Goal: Communication & Community: Answer question/provide support

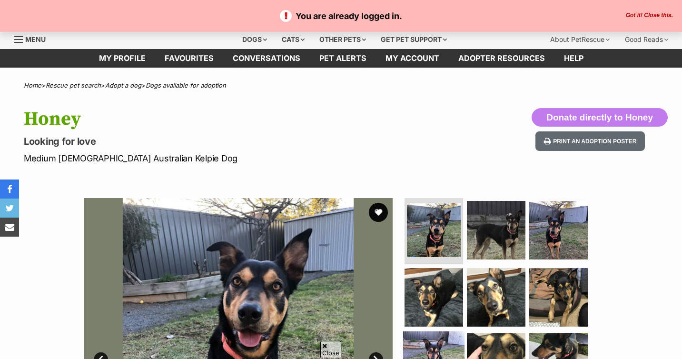
scroll to position [196, 0]
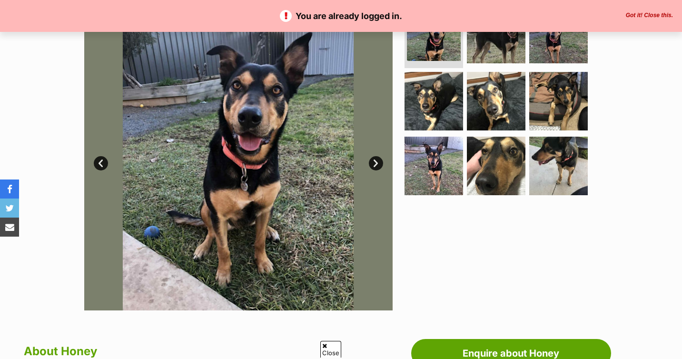
click at [375, 158] on link "Next" at bounding box center [376, 163] width 14 height 14
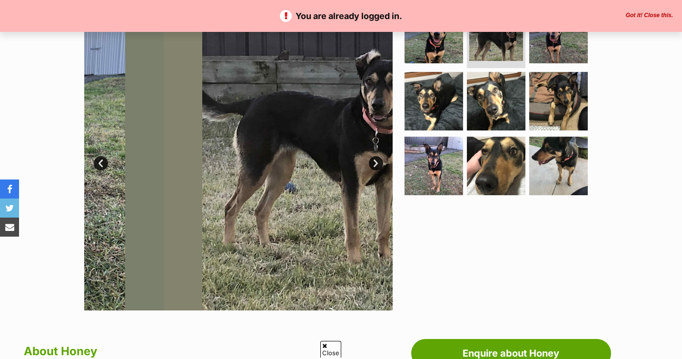
click at [375, 158] on link "Next" at bounding box center [376, 163] width 14 height 14
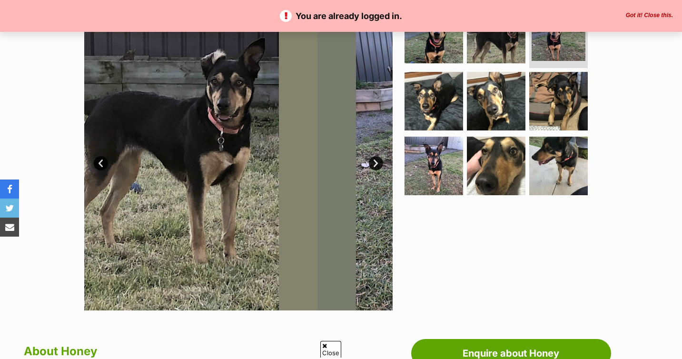
click at [375, 158] on link "Next" at bounding box center [376, 163] width 14 height 14
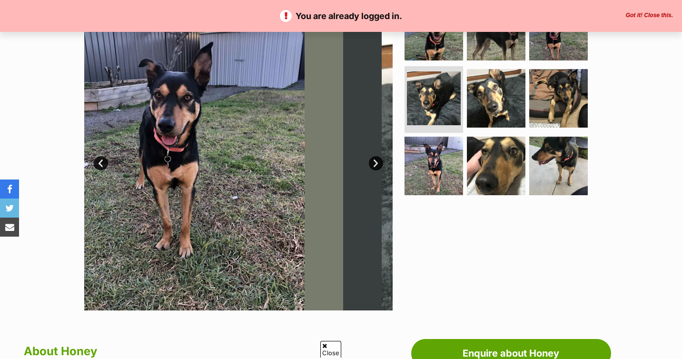
click at [375, 158] on link "Next" at bounding box center [376, 163] width 14 height 14
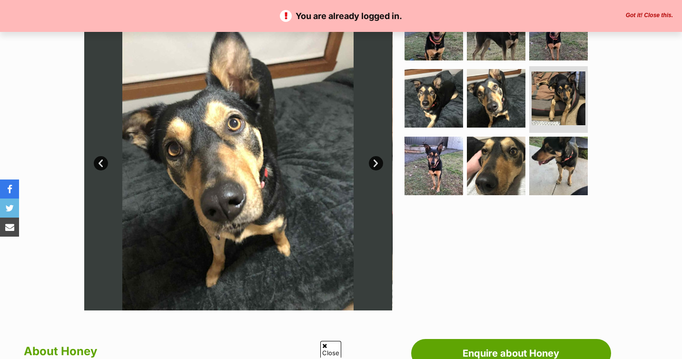
click at [375, 158] on link "Next" at bounding box center [376, 163] width 14 height 14
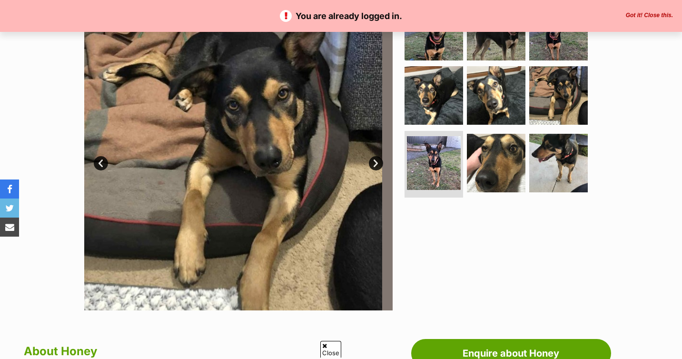
click at [375, 158] on link "Next" at bounding box center [376, 163] width 14 height 14
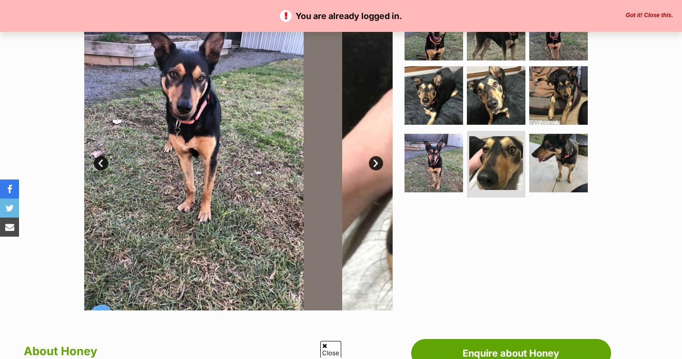
click at [375, 158] on link "Next" at bounding box center [376, 163] width 14 height 14
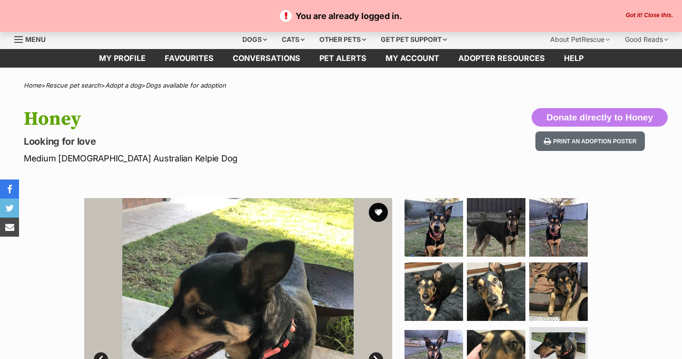
scroll to position [0, 0]
click at [354, 145] on p "Looking for love" at bounding box center [220, 141] width 392 height 13
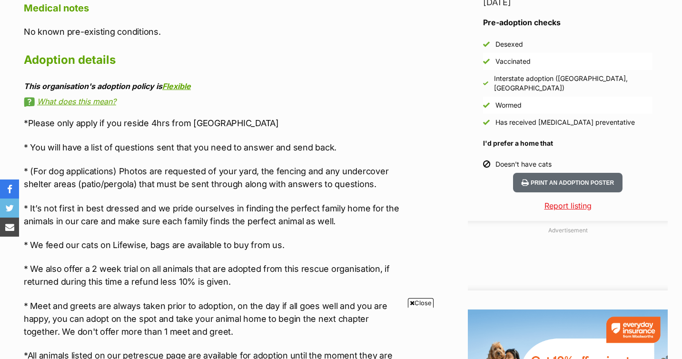
scroll to position [852, 0]
click at [418, 305] on span "Close" at bounding box center [421, 303] width 26 height 10
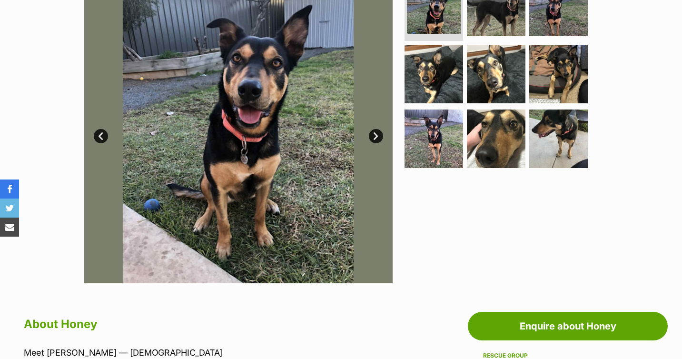
scroll to position [0, 0]
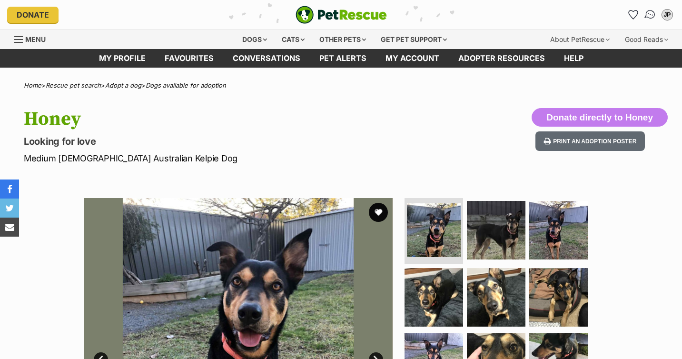
click at [652, 10] on img "Conversations" at bounding box center [650, 15] width 13 height 12
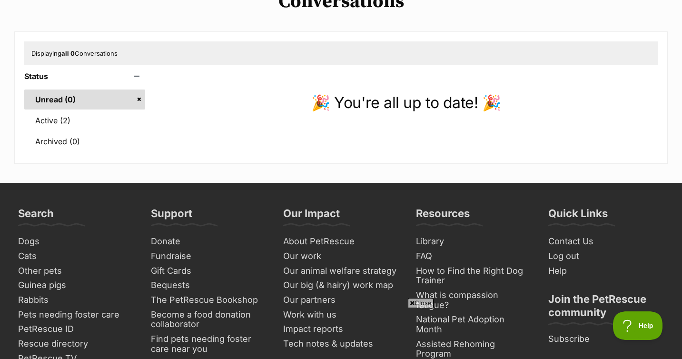
scroll to position [92, 0]
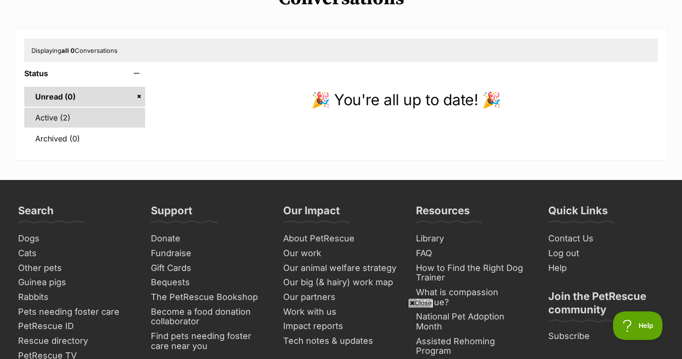
click at [90, 116] on link "Active (2)" at bounding box center [84, 118] width 121 height 20
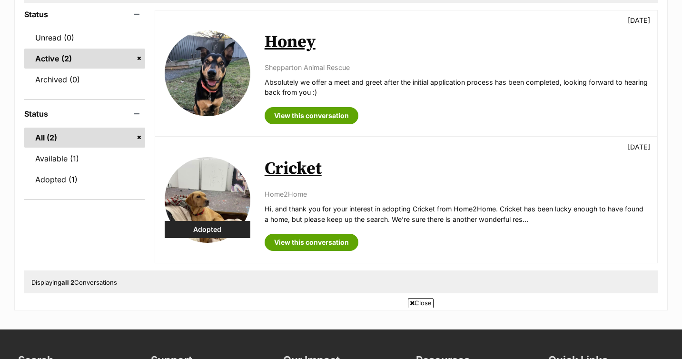
scroll to position [147, 0]
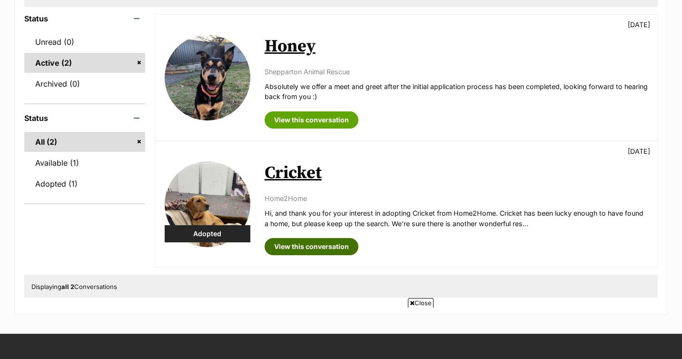
click at [336, 245] on link "View this conversation" at bounding box center [311, 246] width 94 height 17
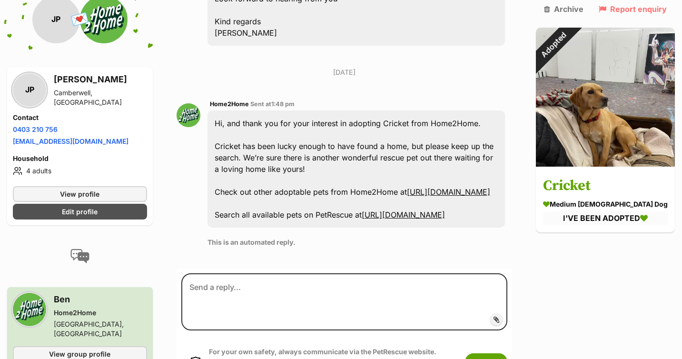
scroll to position [358, 0]
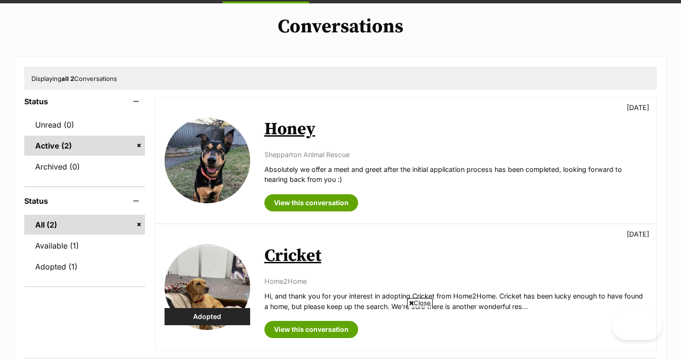
scroll to position [72, 0]
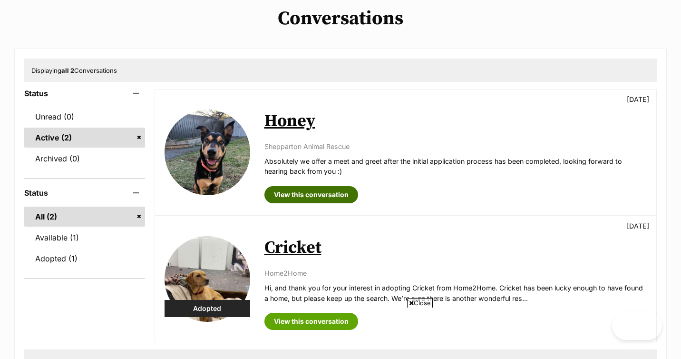
click at [330, 192] on link "View this conversation" at bounding box center [311, 194] width 94 height 17
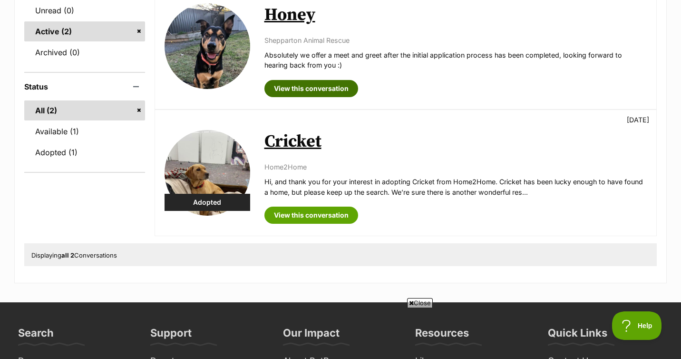
scroll to position [184, 0]
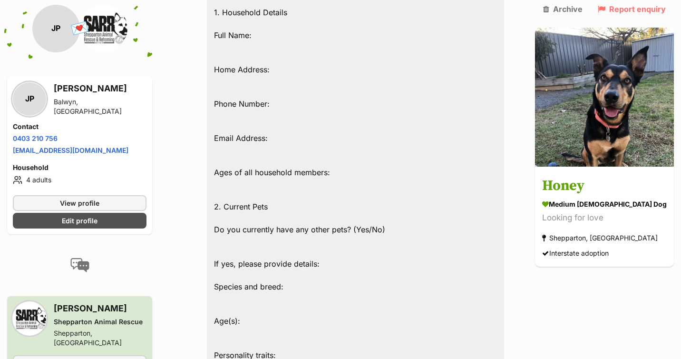
scroll to position [692, 0]
click at [96, 358] on span "View group profile" at bounding box center [79, 363] width 61 height 10
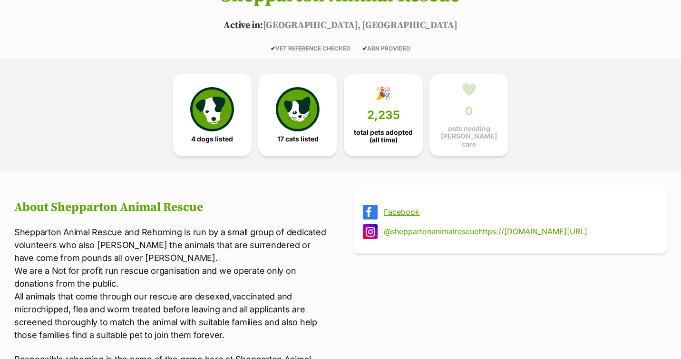
scroll to position [175, 0]
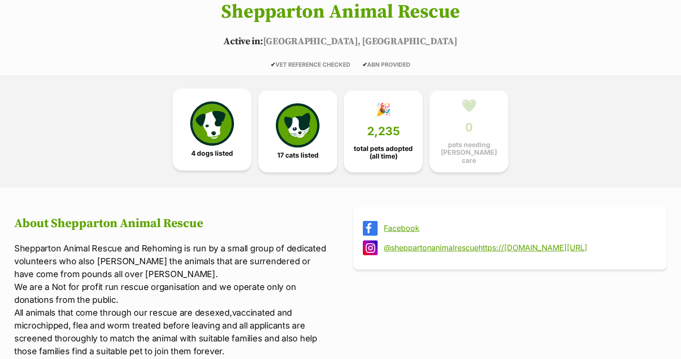
click at [212, 120] on img at bounding box center [212, 123] width 44 height 44
